Goal: Check status

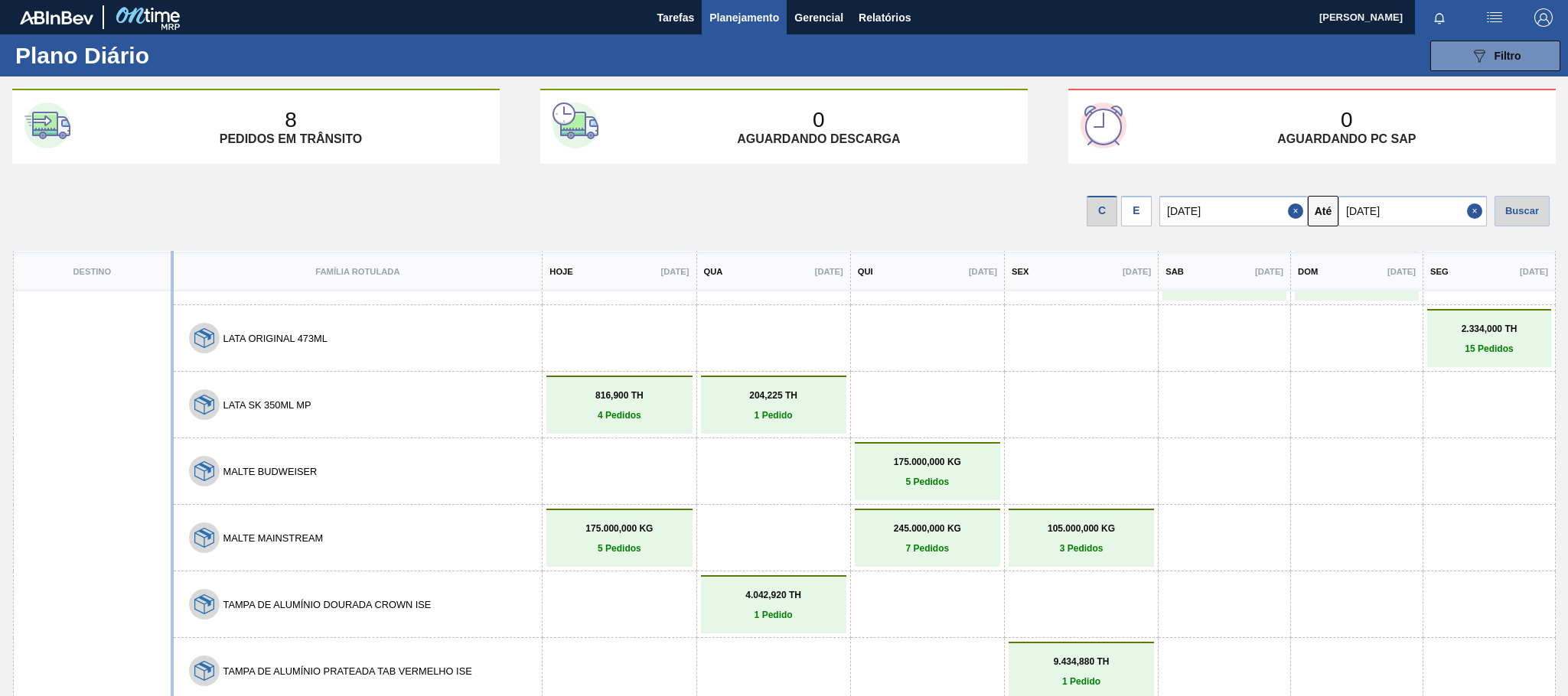
scroll to position [62, 0]
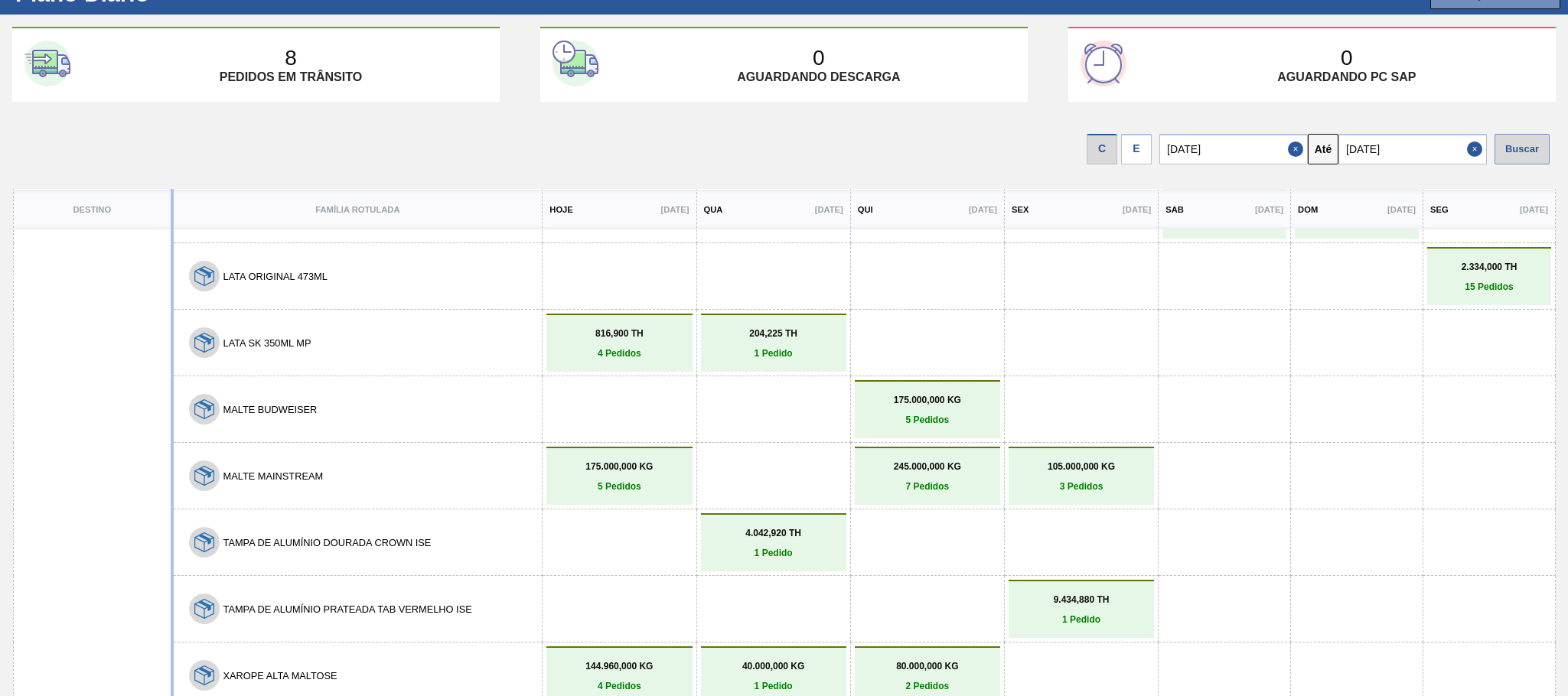
click at [1516, 154] on div "Buscar" at bounding box center [1521, 150] width 55 height 31
click at [1470, 150] on button "Close" at bounding box center [1477, 150] width 20 height 31
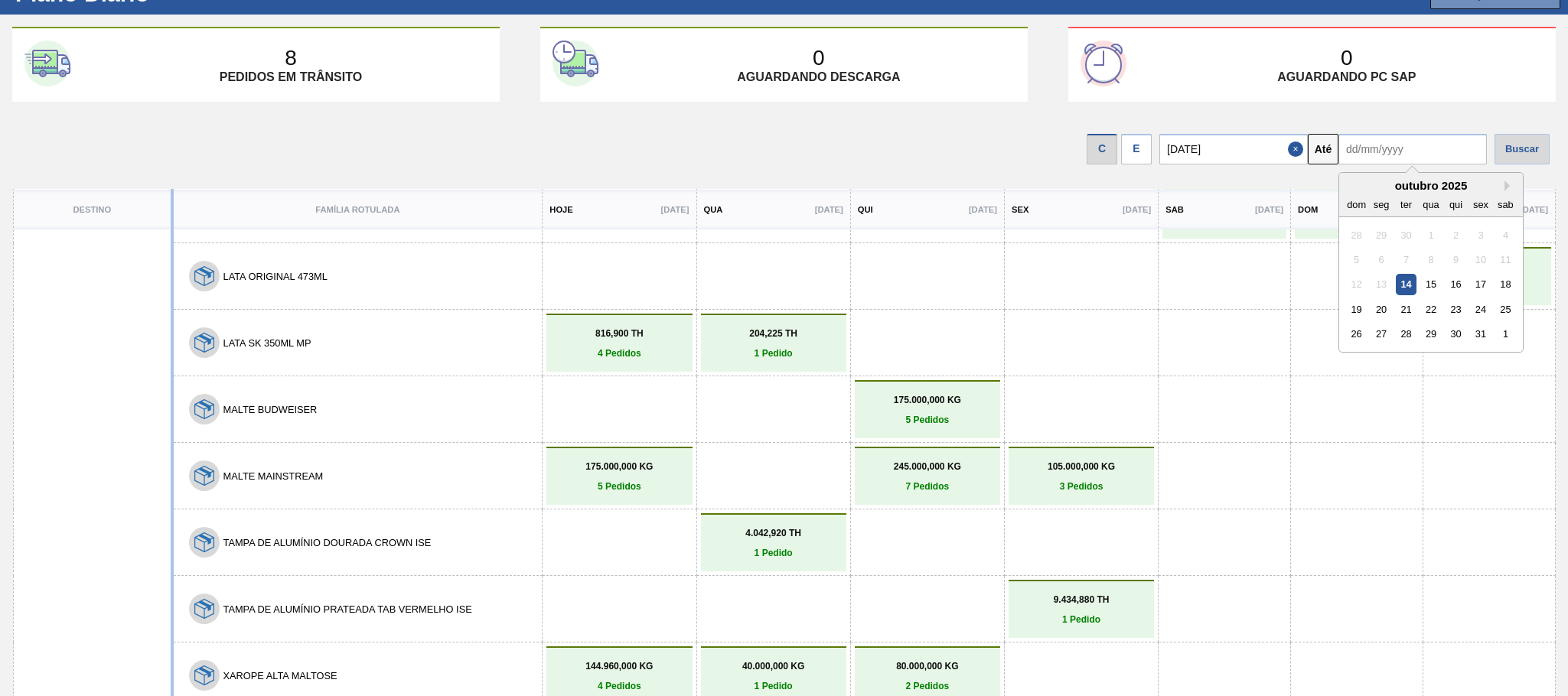
click at [1396, 151] on input "text" at bounding box center [1412, 150] width 148 height 31
click at [1470, 331] on div "31" at bounding box center [1480, 333] width 21 height 21
type input "[DATE]"
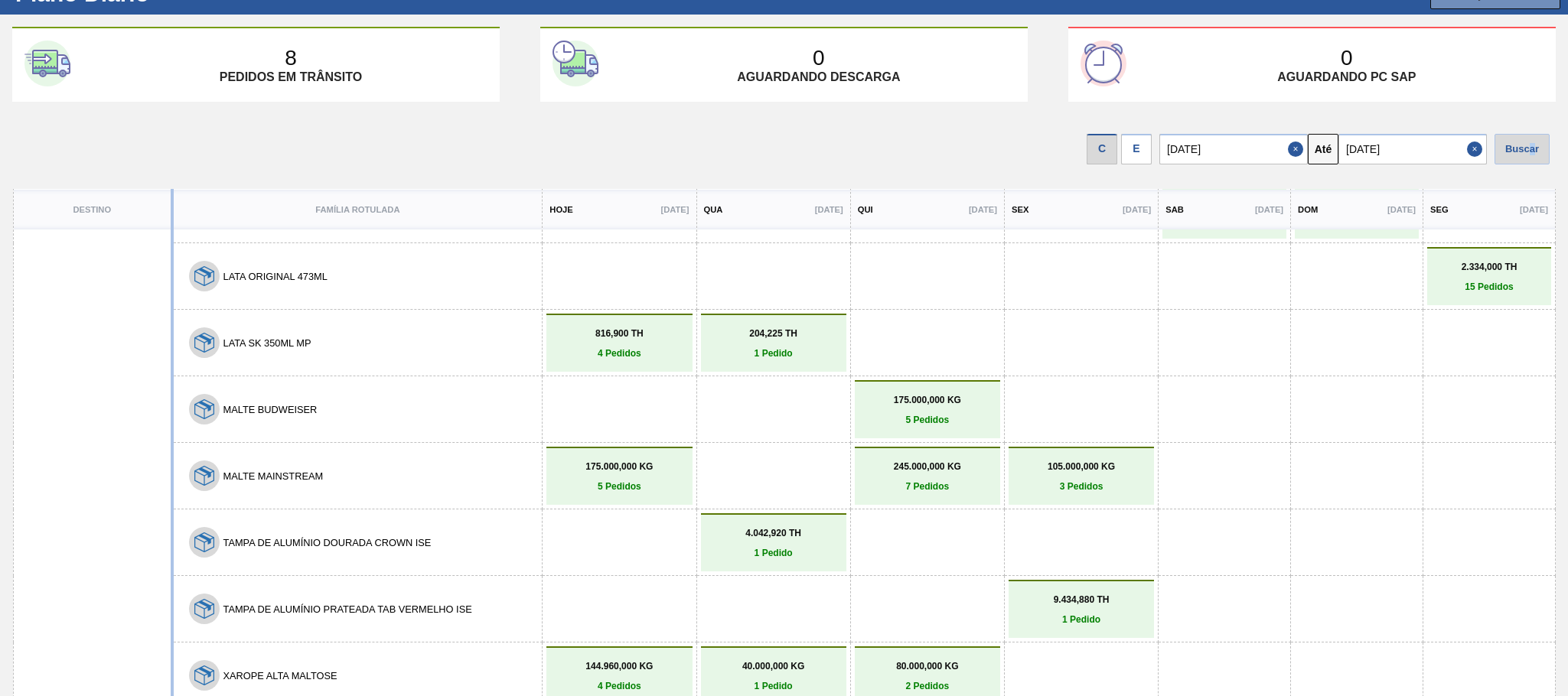
drag, startPoint x: 1529, startPoint y: 147, endPoint x: 1517, endPoint y: 164, distance: 20.8
click at [1532, 157] on div "Buscar" at bounding box center [1521, 150] width 55 height 31
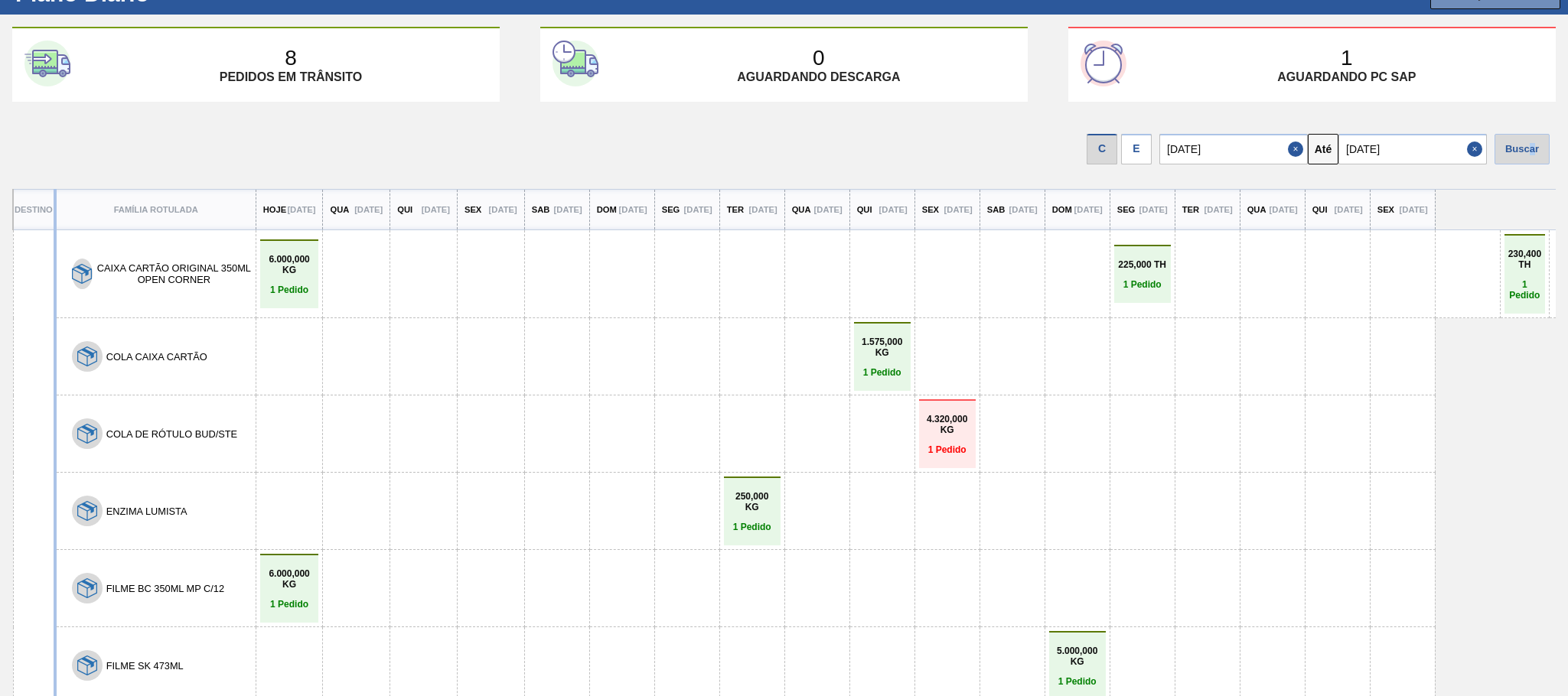
scroll to position [0, 0]
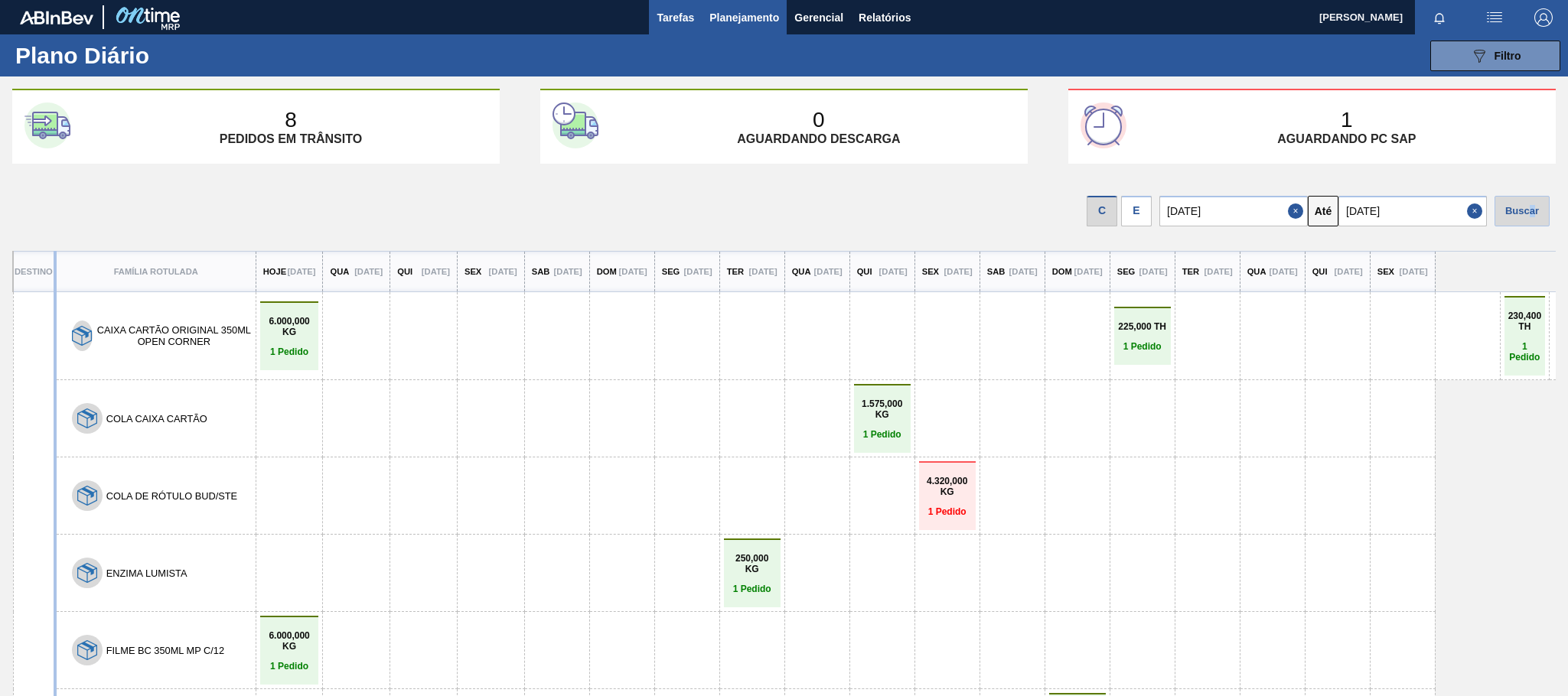
click at [682, 12] on span "Tarefas" at bounding box center [675, 18] width 38 height 19
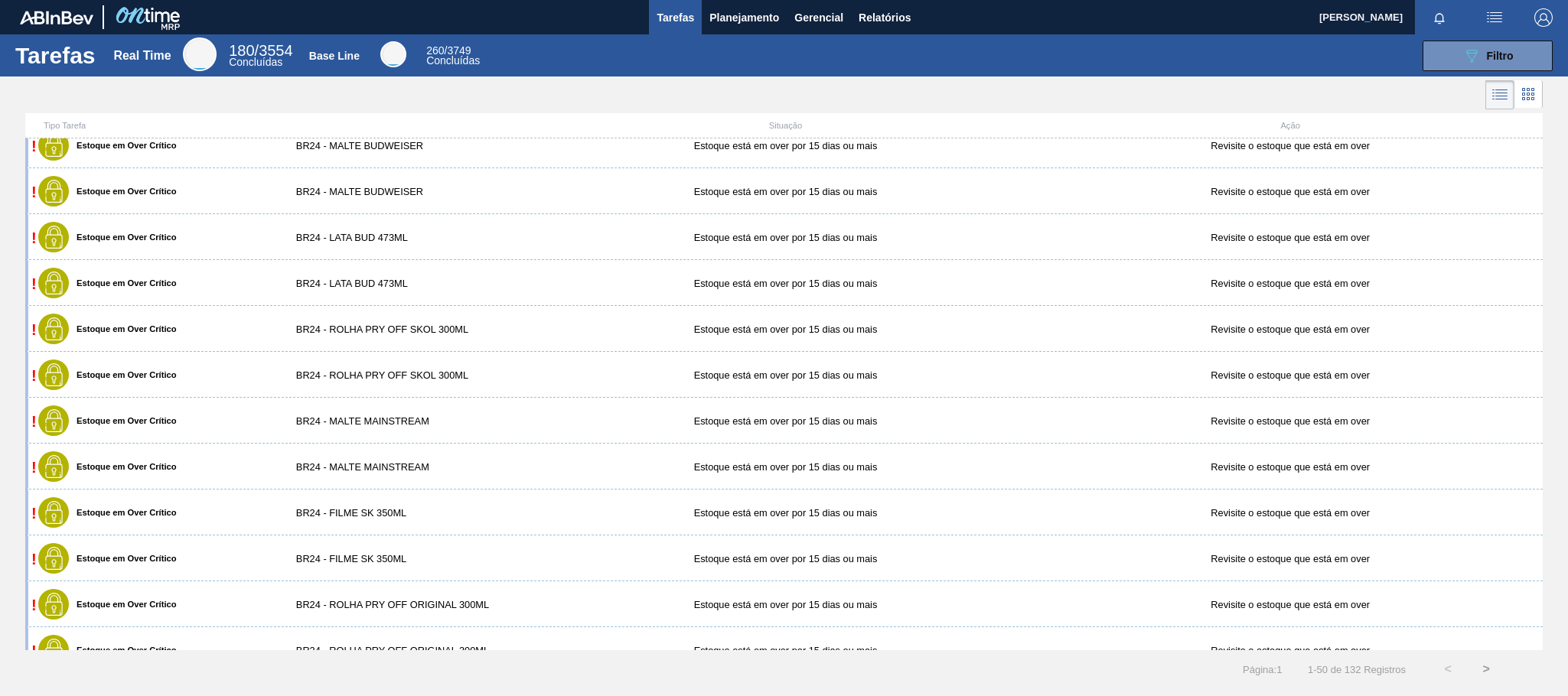
scroll to position [292, 0]
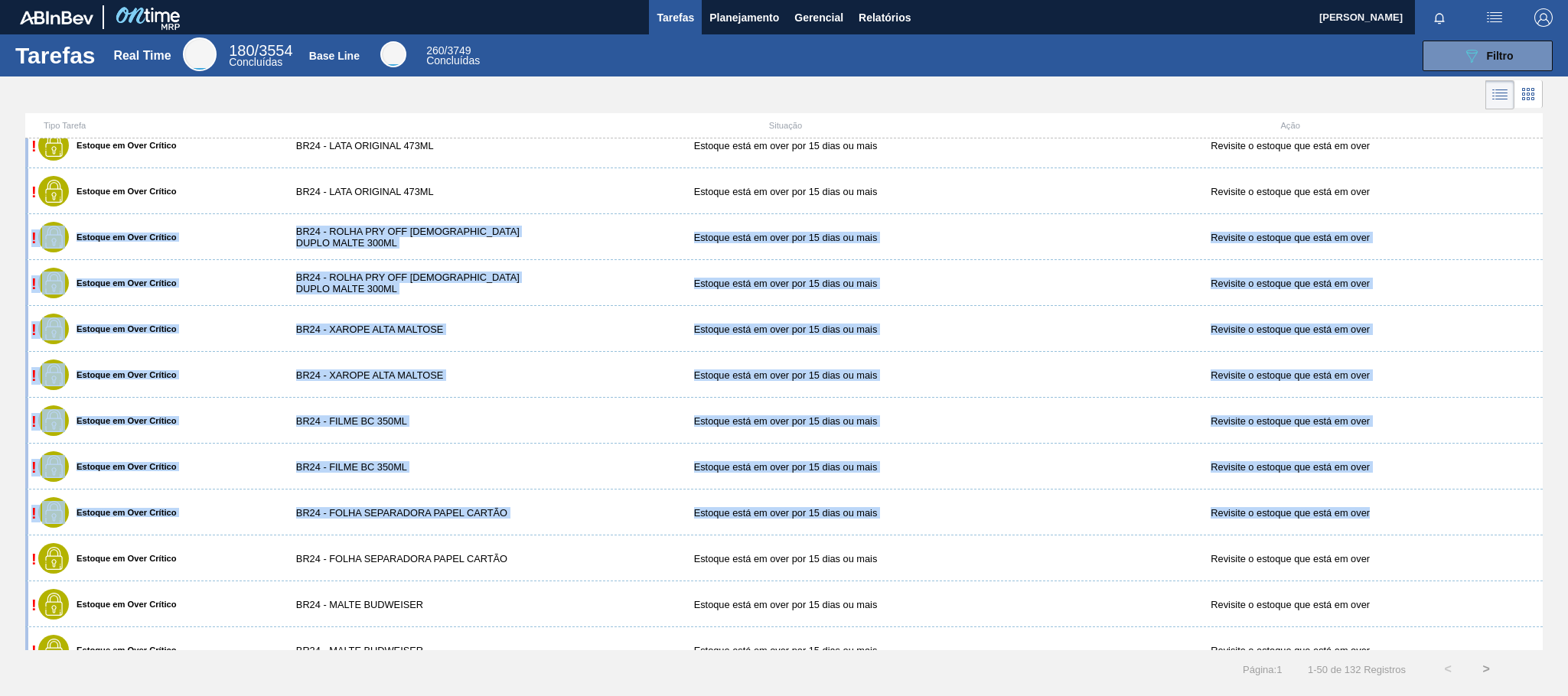
drag, startPoint x: 1543, startPoint y: 517, endPoint x: 1566, endPoint y: 173, distance: 344.8
click at [1566, 173] on div "Tipo Tarefa Situação Ação ! Estoque em Over Crítico BR24 - FILME BUD 350ML Esto…" at bounding box center [784, 382] width 1568 height 537
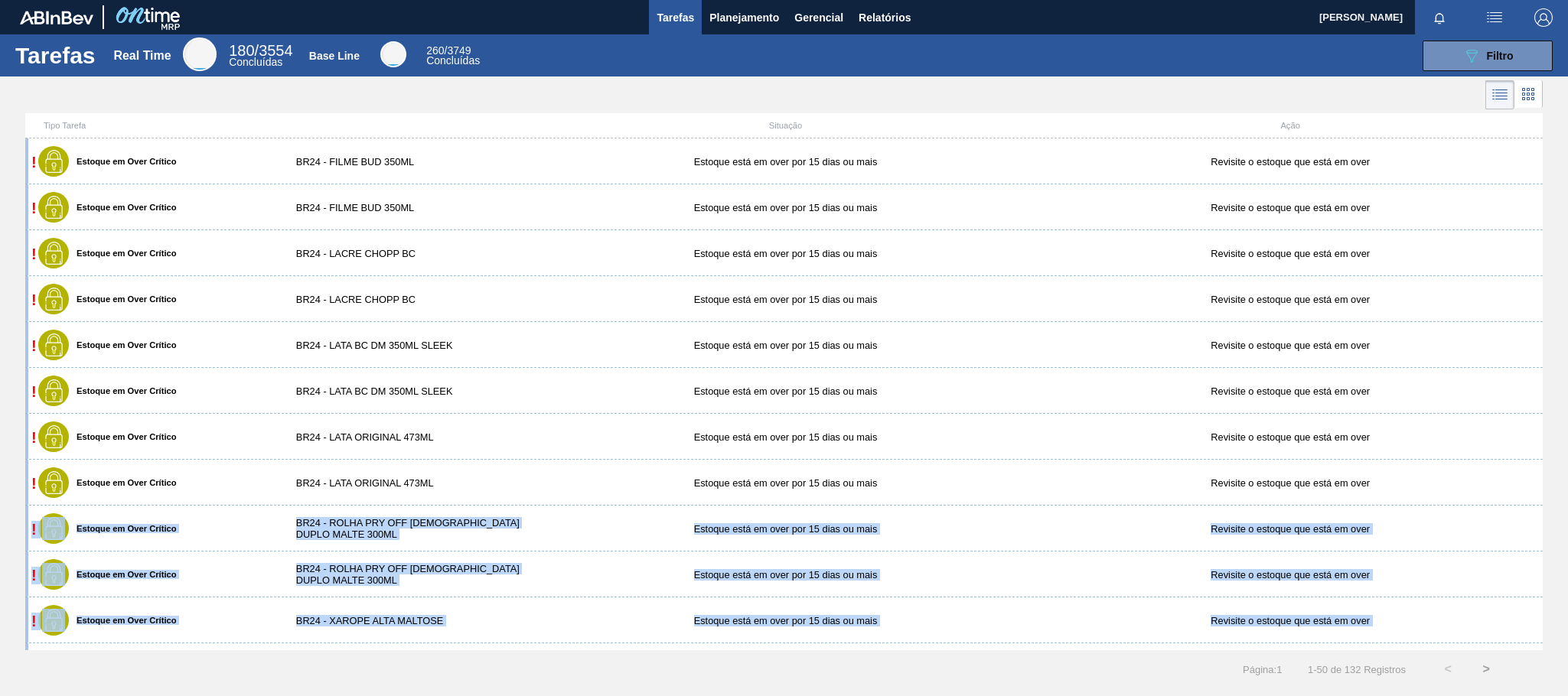
click at [526, 414] on div "! Estoque em Over Crítico BR24 - LATA BC DM 350ML SLEEK Estoque está em over po…" at bounding box center [784, 390] width 1517 height 46
